Goal: Transaction & Acquisition: Purchase product/service

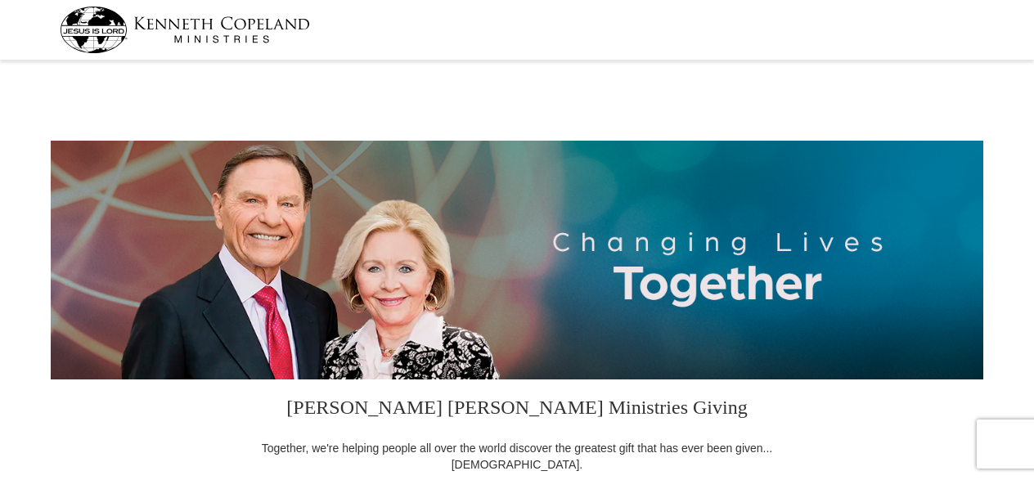
select select "VA"
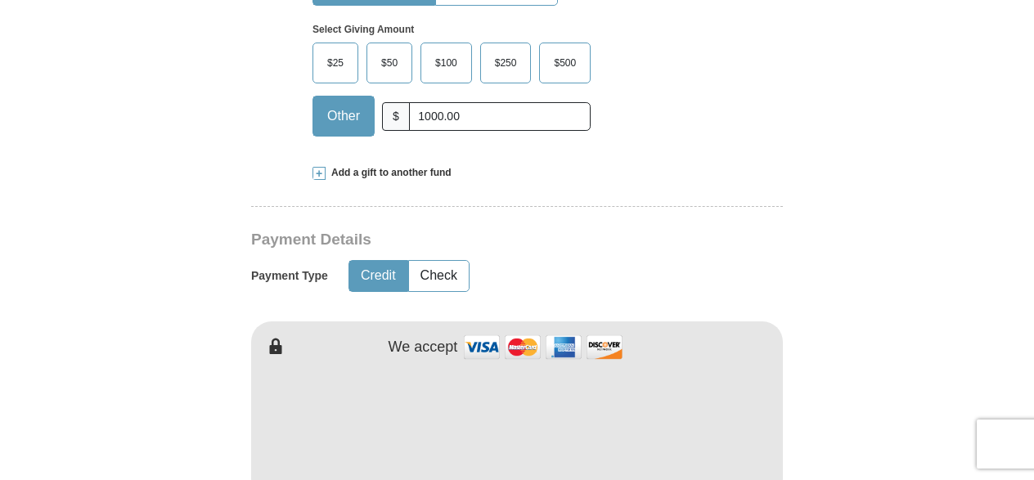
scroll to position [655, 0]
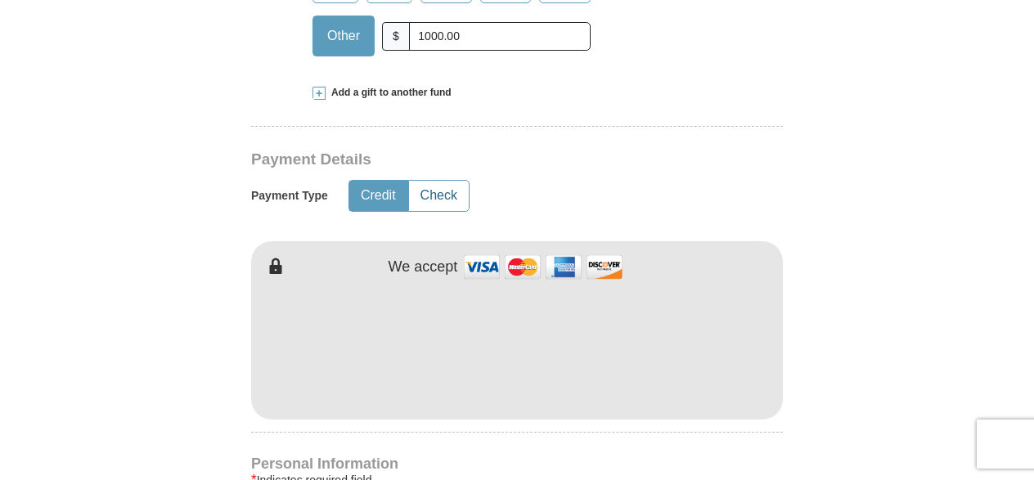
type input "1000.00"
click at [443, 195] on button "Check" at bounding box center [439, 196] width 60 height 30
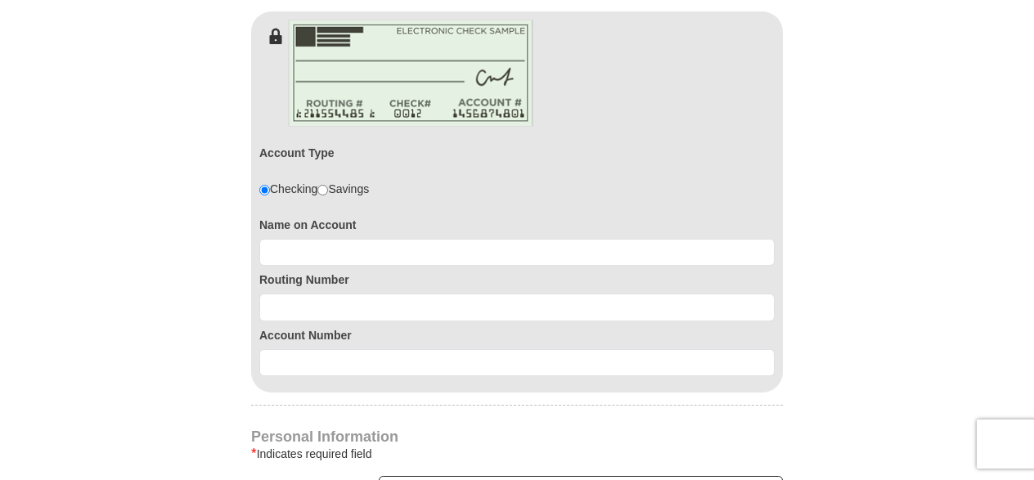
scroll to position [900, 0]
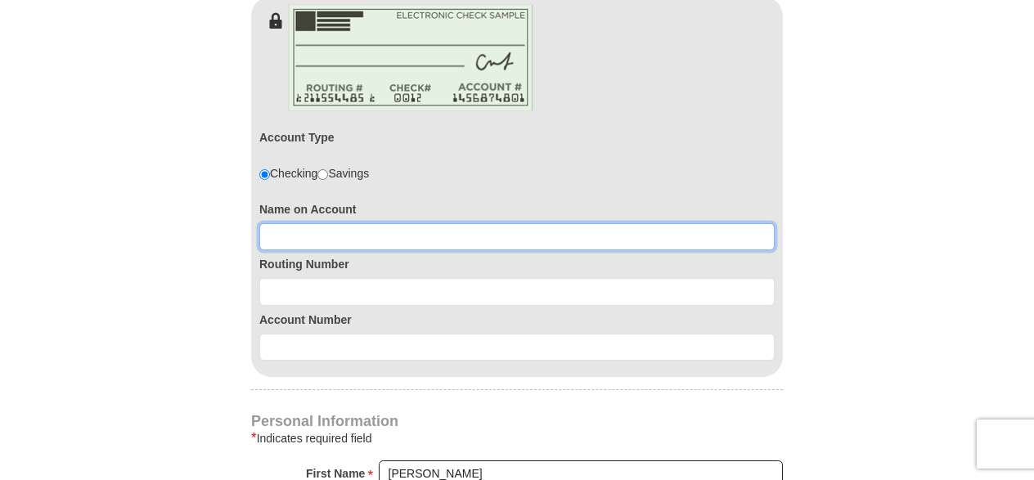
click at [368, 237] on input at bounding box center [516, 237] width 515 height 28
type input "[PERSON_NAME]"
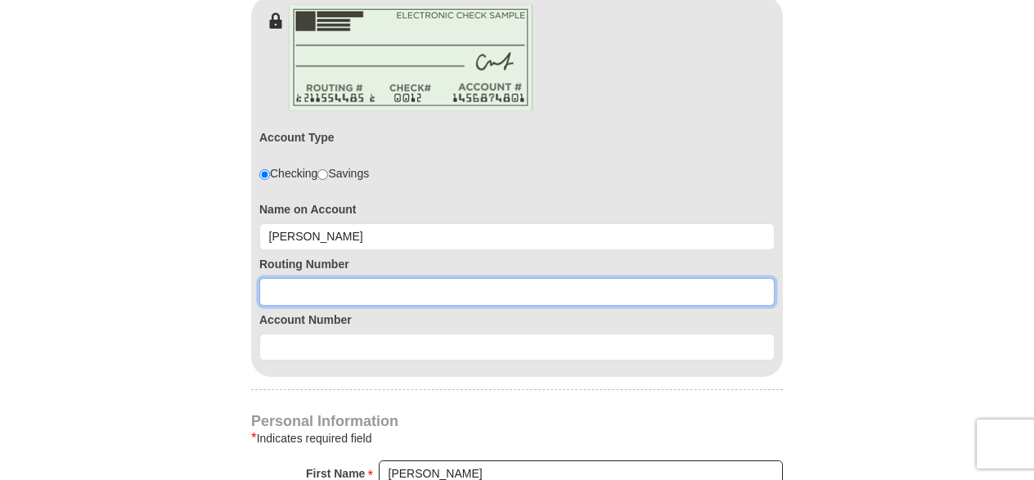
click at [341, 281] on input at bounding box center [516, 292] width 515 height 28
type input "055002707"
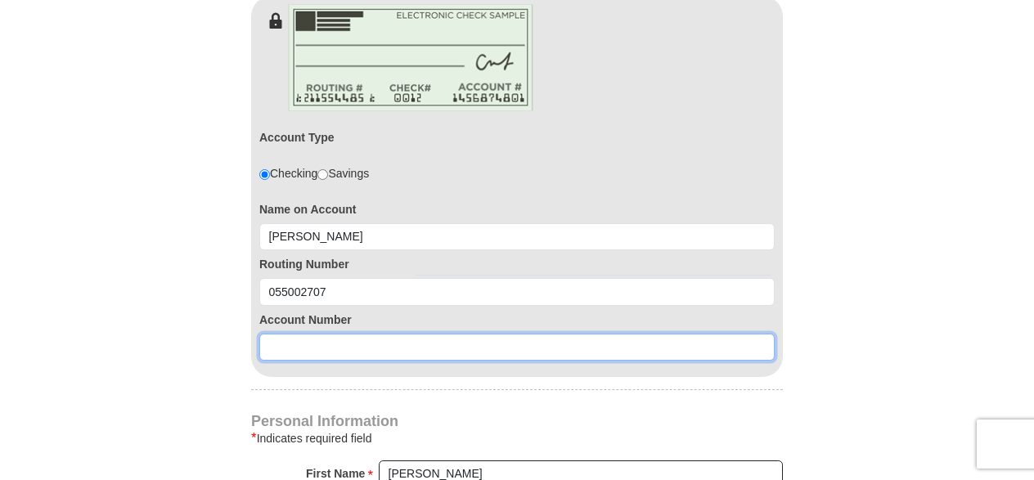
click at [308, 355] on input at bounding box center [516, 348] width 515 height 28
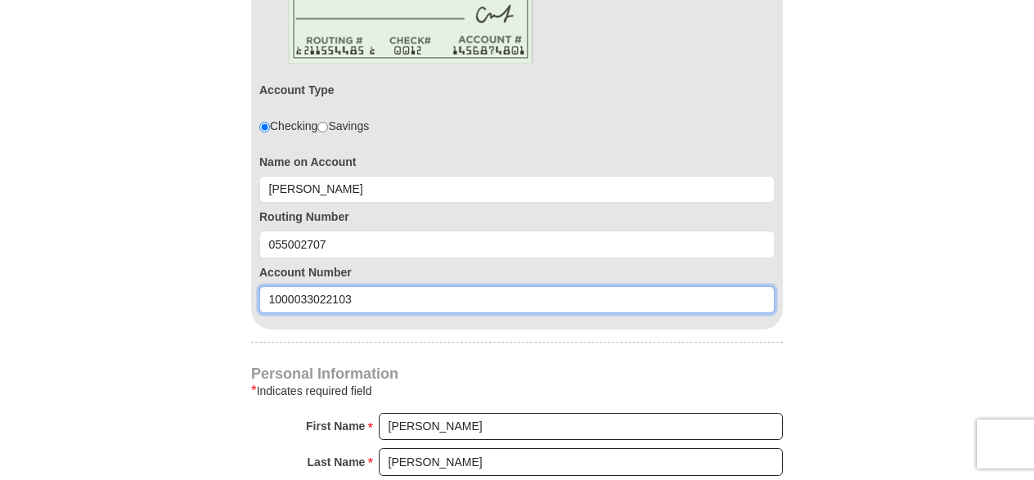
scroll to position [1064, 0]
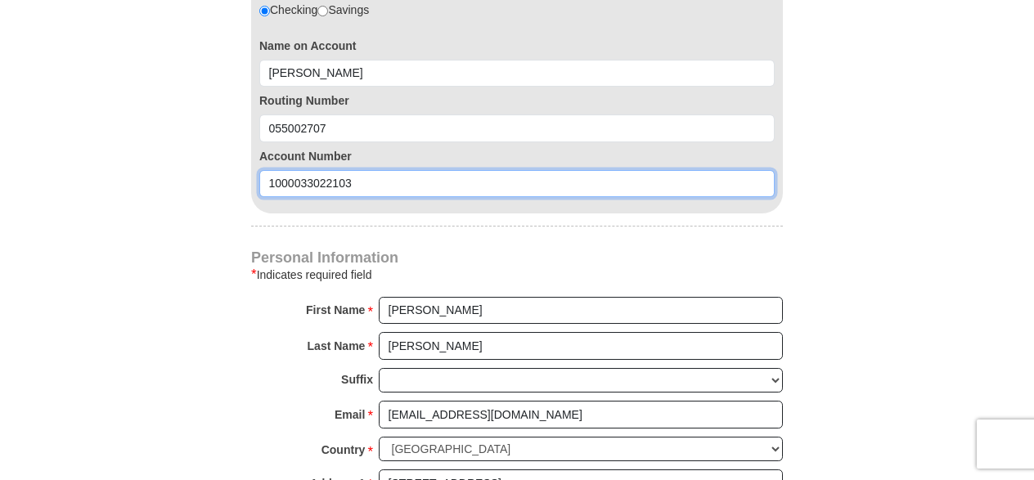
type input "1000033022103"
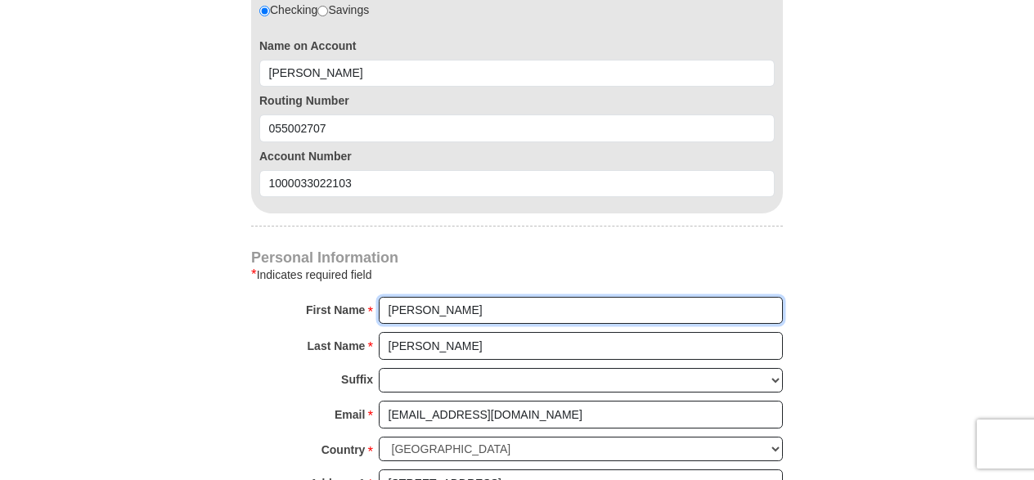
click at [423, 306] on input "[PERSON_NAME]" at bounding box center [581, 311] width 404 height 28
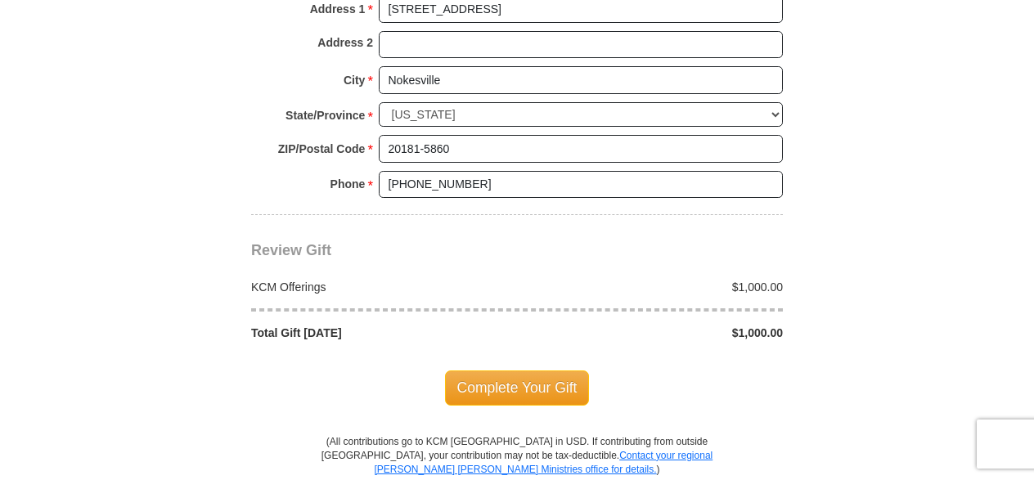
scroll to position [1555, 0]
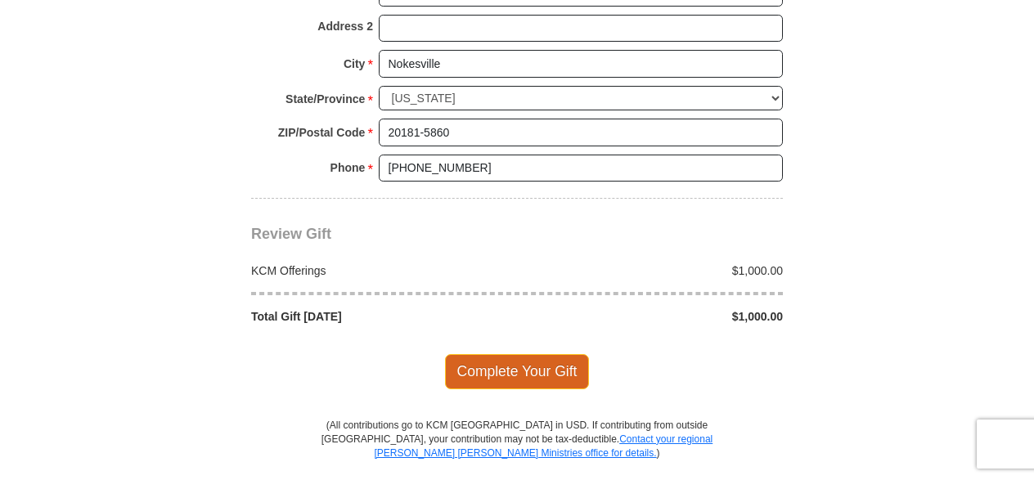
type input "[PERSON_NAME]"
click at [493, 358] on span "Complete Your Gift" at bounding box center [517, 371] width 145 height 34
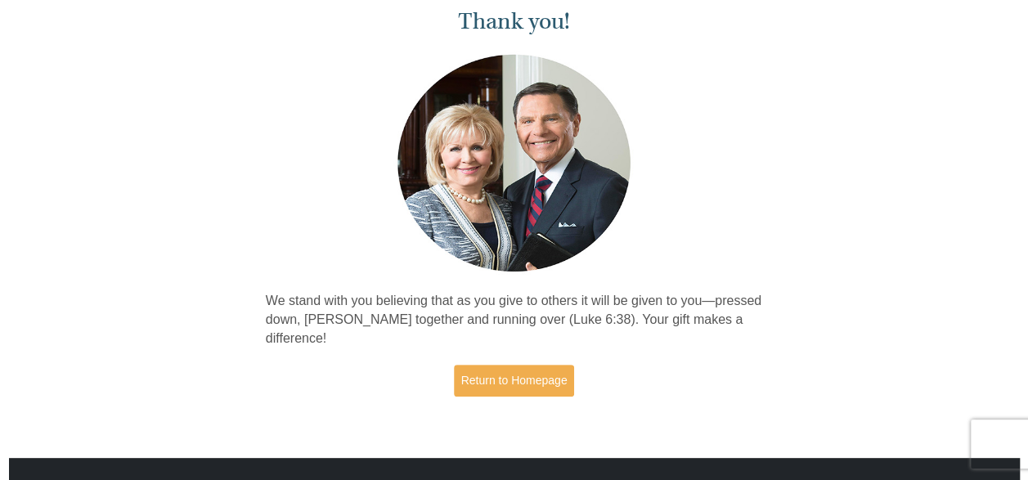
scroll to position [164, 0]
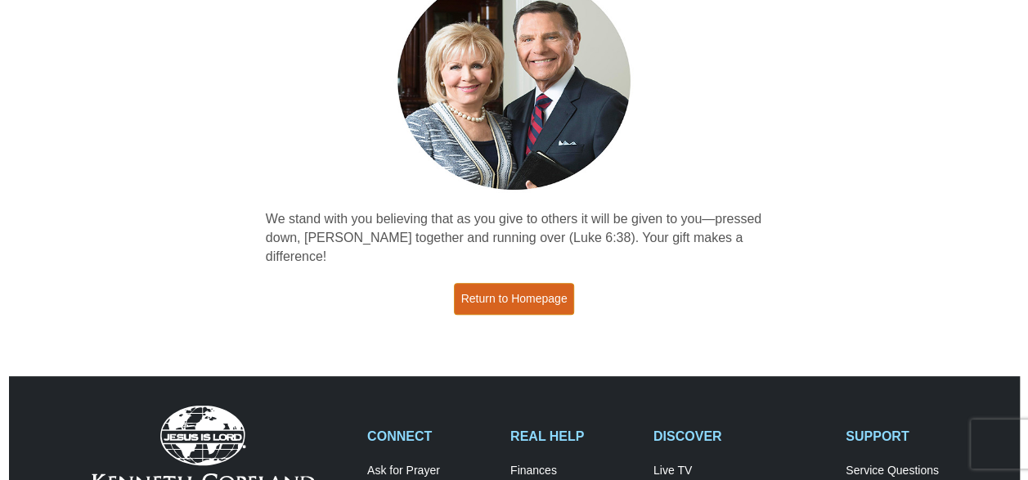
click at [524, 283] on link "Return to Homepage" at bounding box center [514, 299] width 121 height 32
